Goal: Contribute content

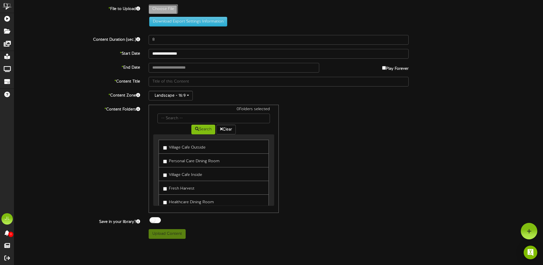
type input "**********"
type input "spet21HC"
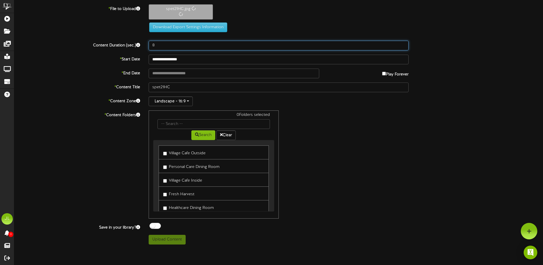
click at [164, 45] on input "8" at bounding box center [279, 46] width 260 height 10
type input "90"
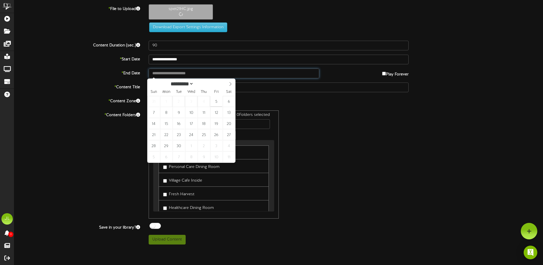
click at [180, 76] on input "text" at bounding box center [234, 74] width 171 height 10
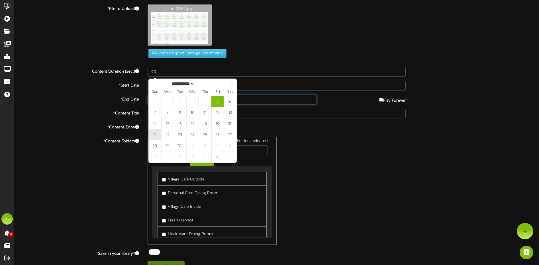
type input "**********"
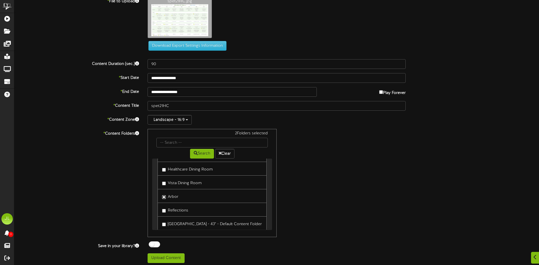
scroll to position [10, 0]
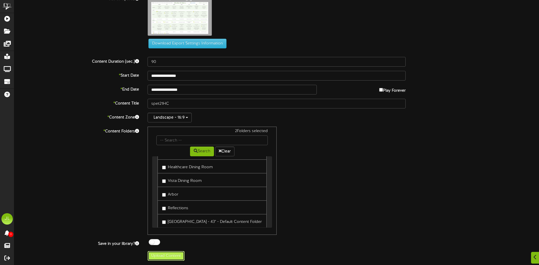
click at [160, 259] on button "Upload Content" at bounding box center [166, 256] width 37 height 10
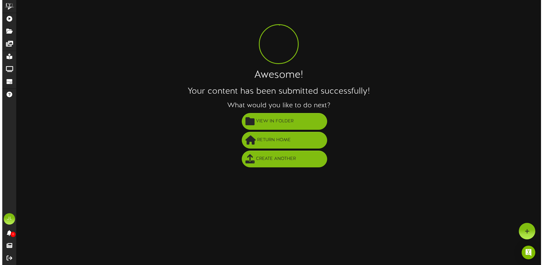
scroll to position [0, 0]
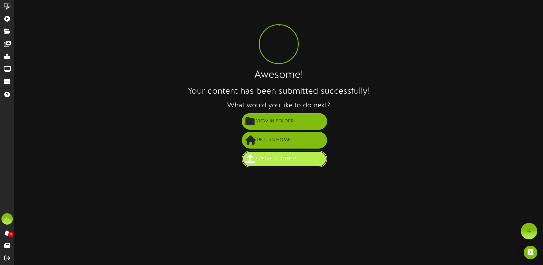
click at [279, 158] on span "Create Another" at bounding box center [276, 158] width 43 height 9
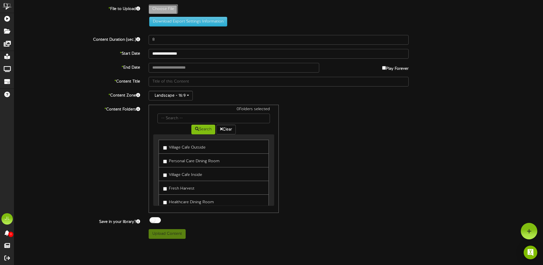
type input "**********"
type input "PCsept21"
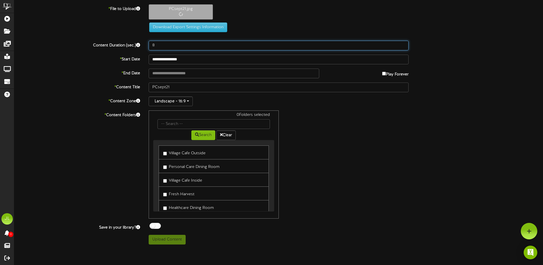
click at [161, 49] on input "8" at bounding box center [279, 46] width 260 height 10
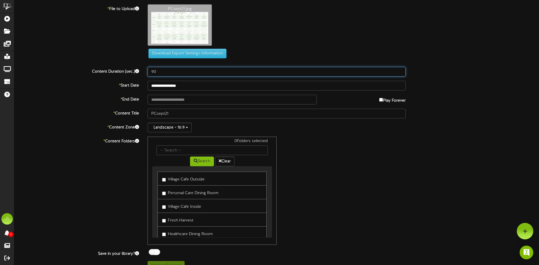
type input "90"
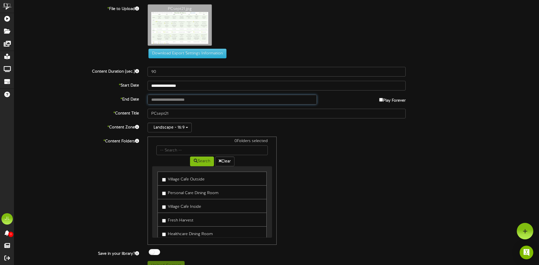
click at [165, 101] on input "text" at bounding box center [232, 100] width 169 height 10
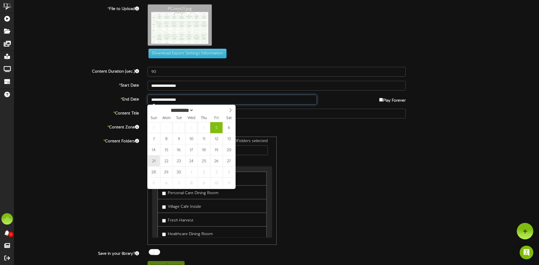
type input "**********"
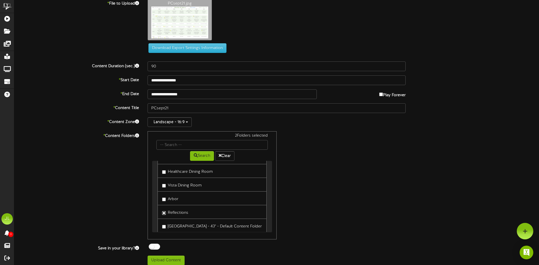
scroll to position [10, 0]
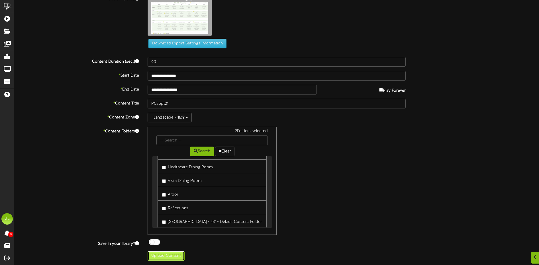
click at [165, 254] on button "Upload Content" at bounding box center [166, 256] width 37 height 10
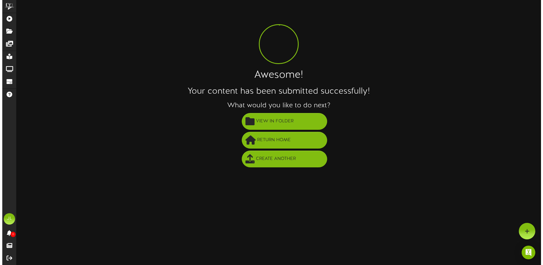
scroll to position [0, 0]
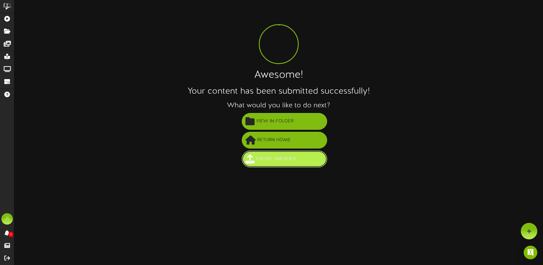
click at [274, 164] on button "Create Another" at bounding box center [284, 159] width 85 height 17
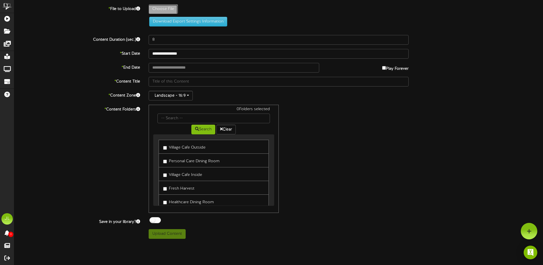
type input "**********"
type input "Vistasept21"
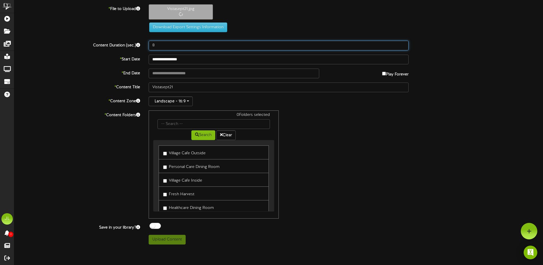
click at [167, 47] on input "8" at bounding box center [279, 46] width 260 height 10
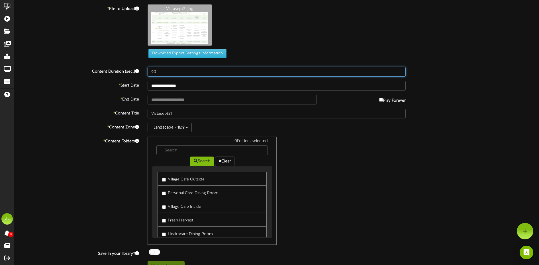
click at [164, 74] on input "90" at bounding box center [277, 72] width 258 height 10
type input "90"
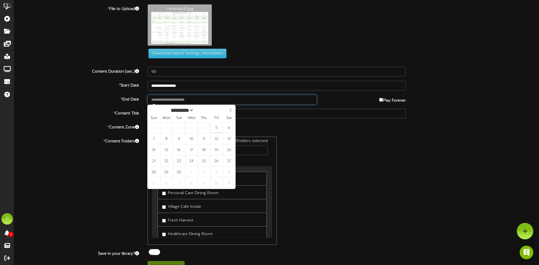
click at [171, 100] on input "text" at bounding box center [232, 100] width 169 height 10
type input "**********"
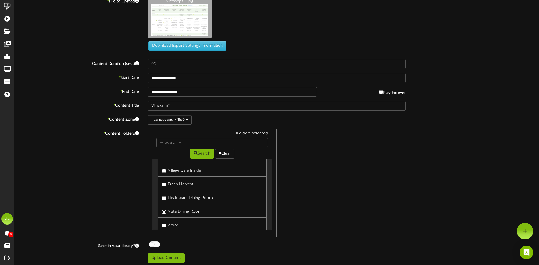
scroll to position [10, 0]
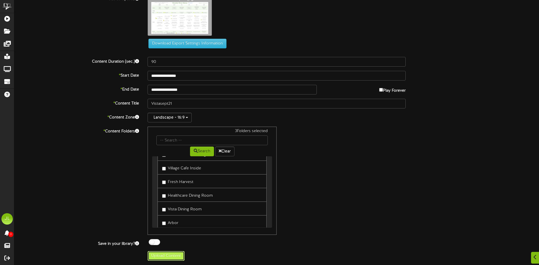
click at [164, 257] on button "Upload Content" at bounding box center [166, 256] width 37 height 10
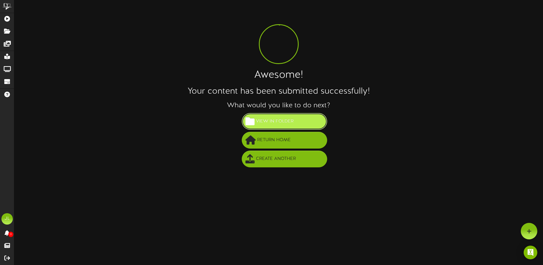
click at [278, 121] on span "View in Folder" at bounding box center [275, 121] width 40 height 9
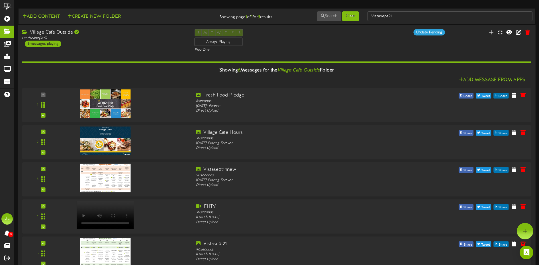
click at [54, 44] on div "6 messages playing" at bounding box center [43, 44] width 36 height 6
click at [29, 44] on div "6 messages playing" at bounding box center [43, 44] width 36 height 6
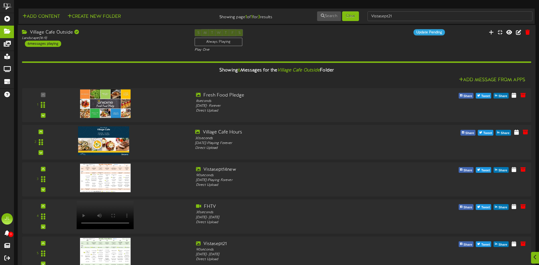
scroll to position [28, 0]
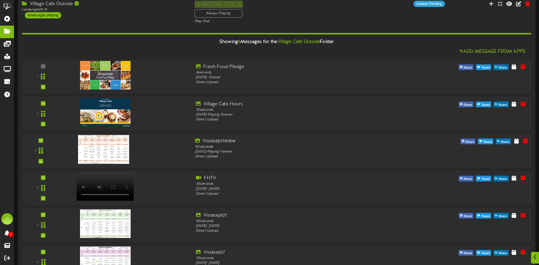
click at [114, 145] on img at bounding box center [103, 149] width 51 height 29
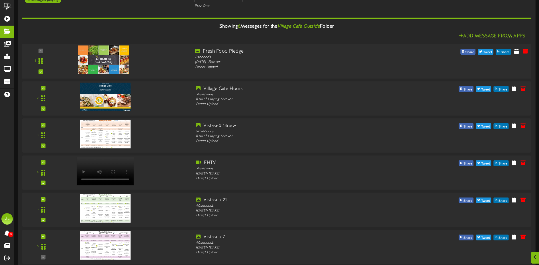
scroll to position [57, 0]
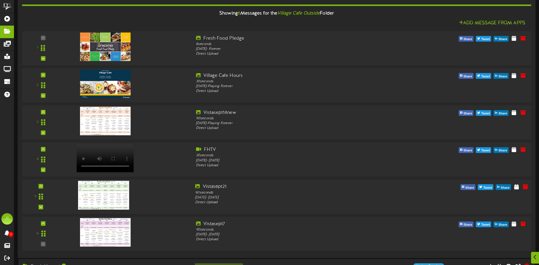
click at [109, 199] on img at bounding box center [103, 195] width 51 height 29
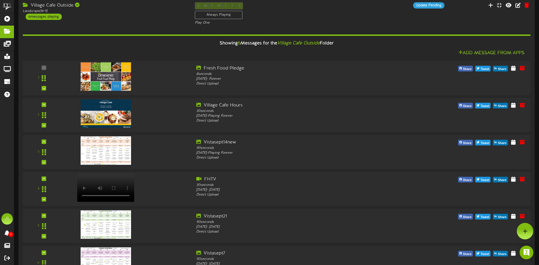
scroll to position [0, 0]
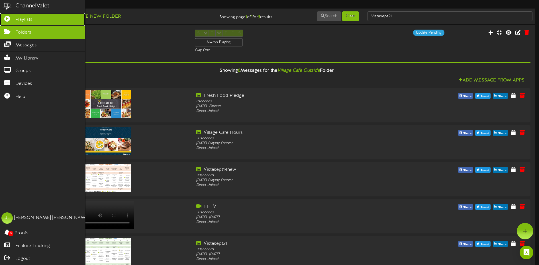
click at [28, 19] on span "Playlists" at bounding box center [23, 20] width 17 height 7
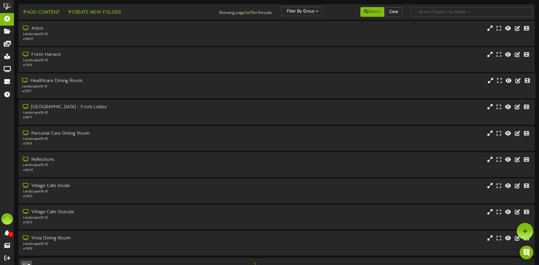
click at [70, 79] on div "Healthcare Dining Room" at bounding box center [125, 81] width 207 height 7
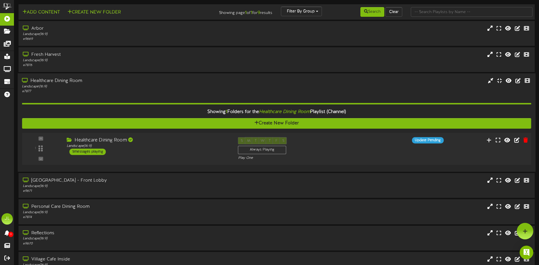
click at [83, 152] on div "5 messages playing" at bounding box center [88, 152] width 36 height 6
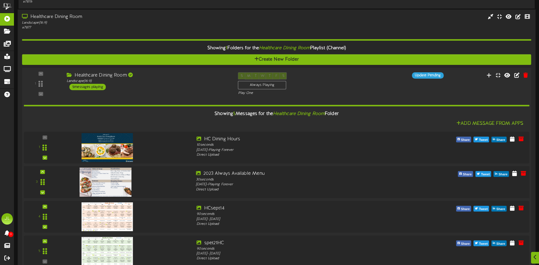
scroll to position [85, 0]
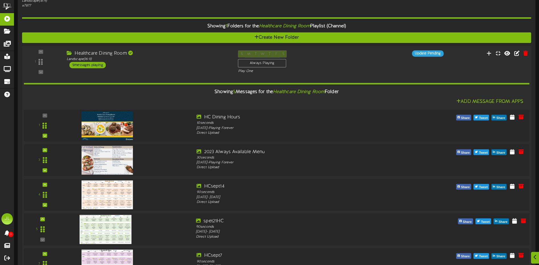
click at [101, 232] on img at bounding box center [106, 229] width 52 height 29
click at [121, 203] on img at bounding box center [106, 194] width 52 height 29
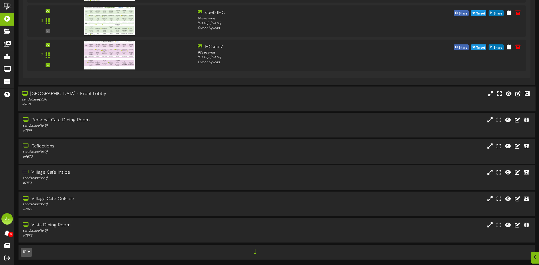
scroll to position [294, 0]
click at [89, 126] on div "Landscape ( 16:9 )" at bounding box center [125, 125] width 207 height 5
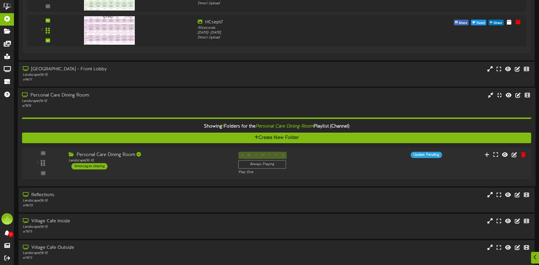
scroll to position [351, 0]
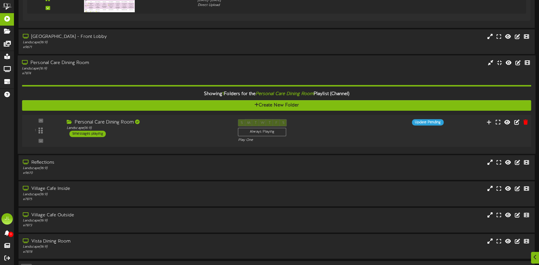
click at [99, 133] on div "5 messages playing" at bounding box center [88, 134] width 36 height 6
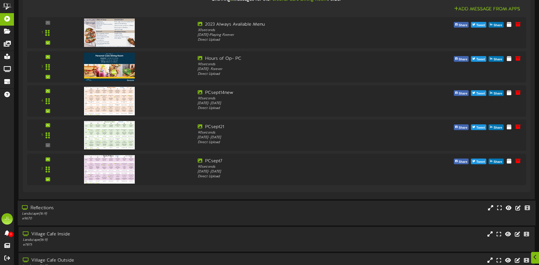
scroll to position [550, 0]
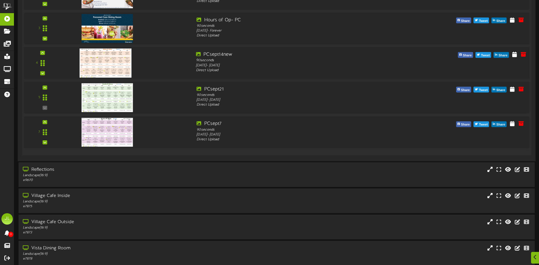
click at [97, 66] on img at bounding box center [106, 62] width 52 height 29
click at [100, 100] on img at bounding box center [106, 97] width 52 height 29
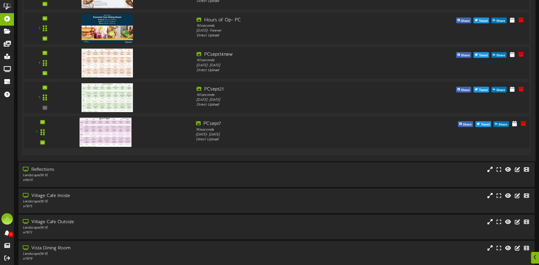
click at [112, 135] on img at bounding box center [106, 132] width 52 height 29
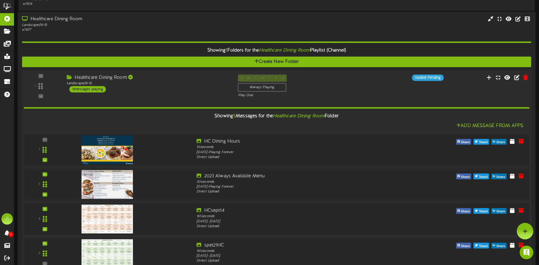
scroll to position [60, 0]
